Goal: Navigation & Orientation: Find specific page/section

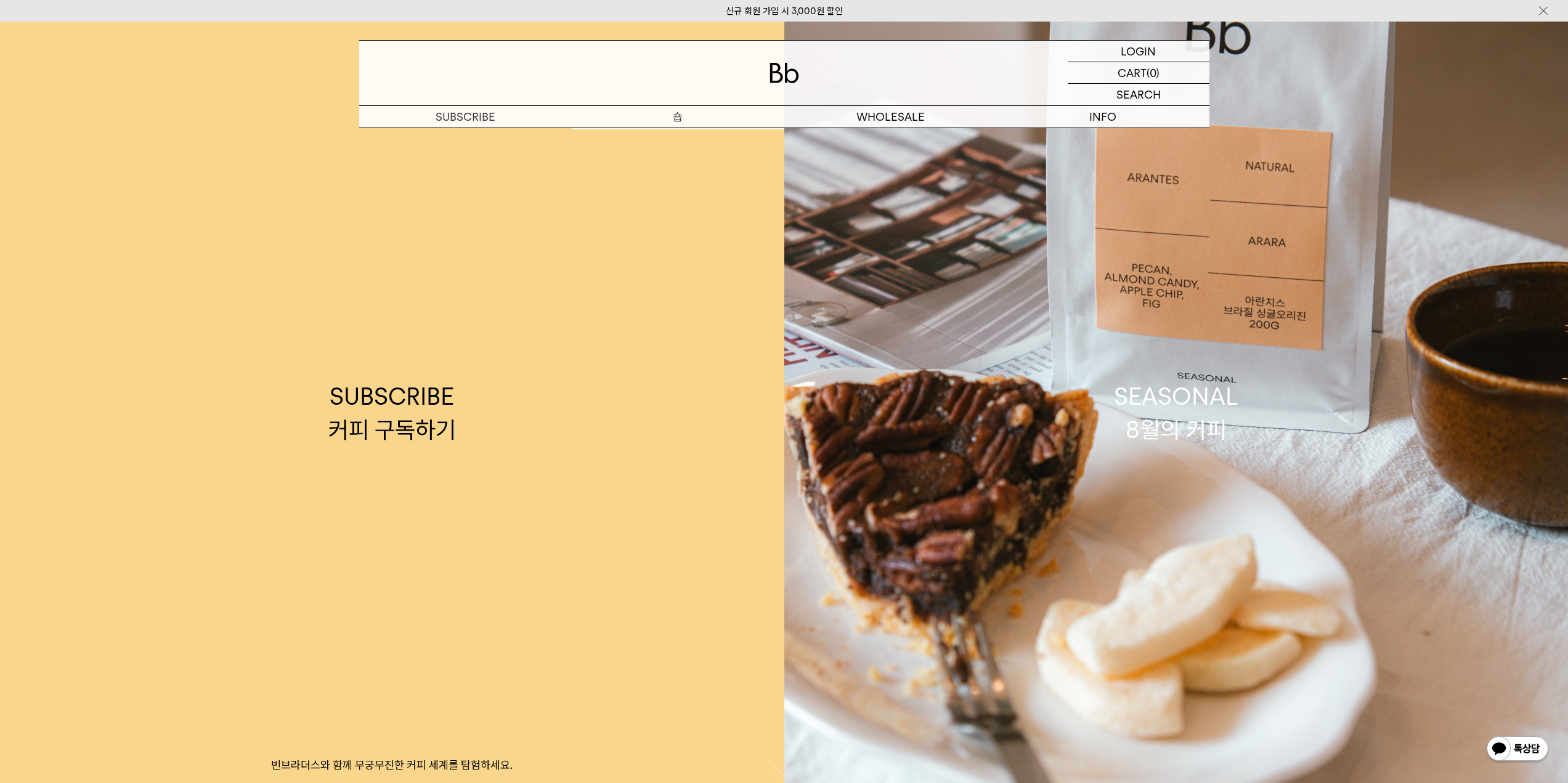
click at [673, 115] on p "숍" at bounding box center [678, 116] width 213 height 22
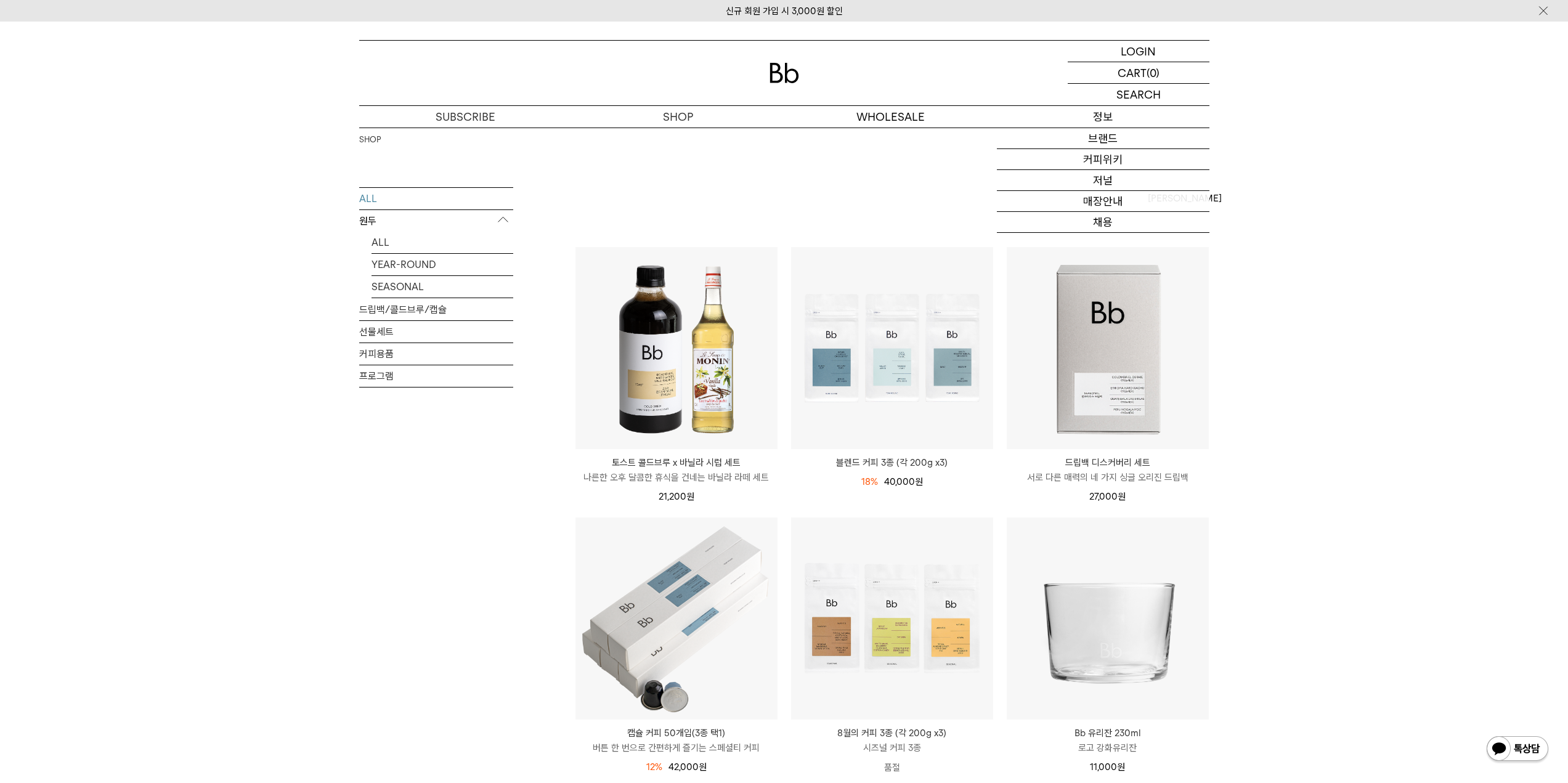
click at [1118, 111] on p "정보" at bounding box center [1103, 116] width 213 height 22
click at [1111, 198] on link "매장안내" at bounding box center [1103, 201] width 213 height 21
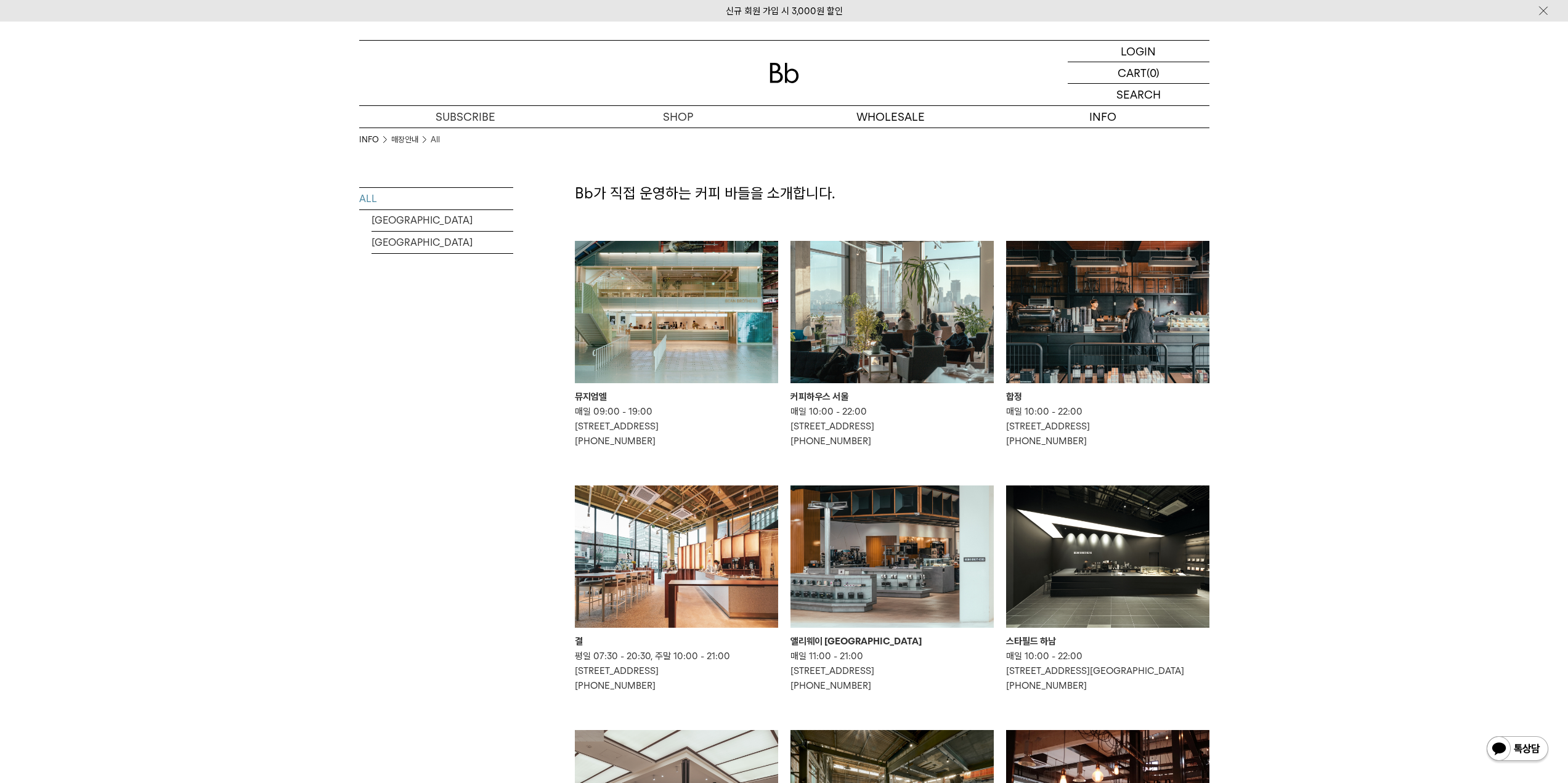
click at [1053, 354] on img at bounding box center [1107, 312] width 204 height 142
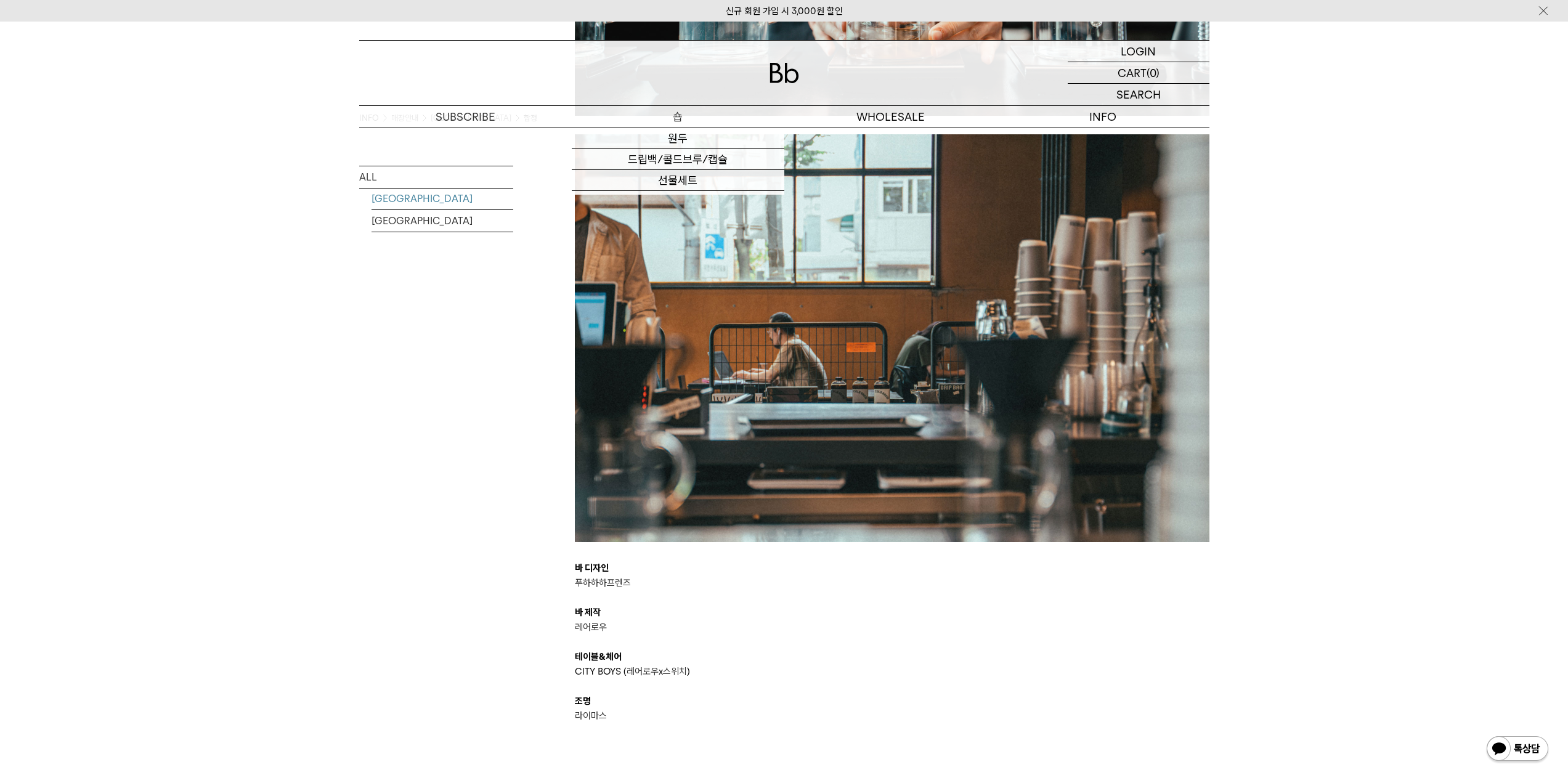
scroll to position [2094, 0]
